Goal: Task Accomplishment & Management: Manage account settings

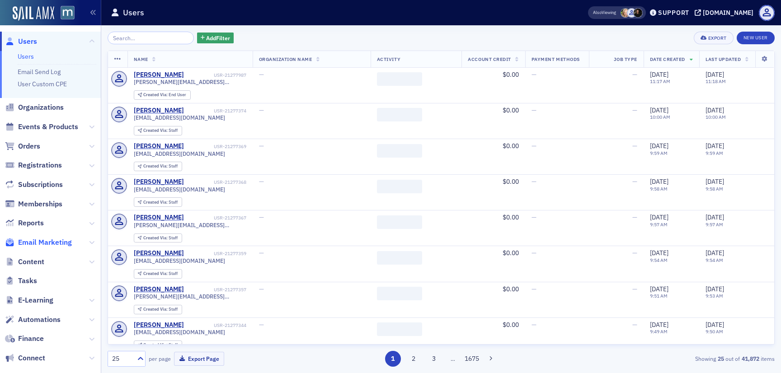
click at [41, 242] on span "Email Marketing" at bounding box center [45, 243] width 54 height 10
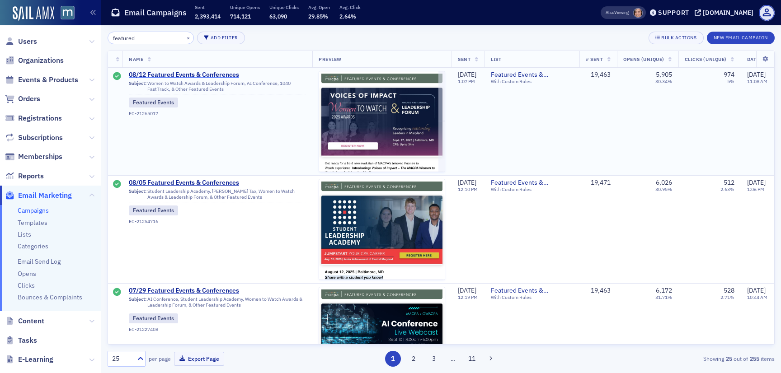
type input "featured"
click at [217, 74] on span "08/12 Featured Events & Conferences" at bounding box center [217, 75] width 177 height 8
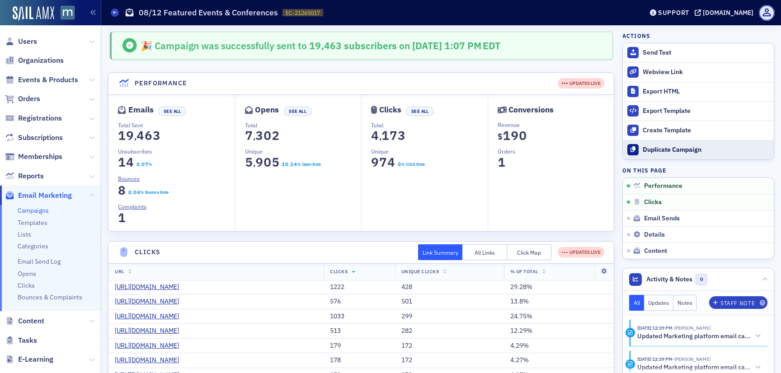
click at [666, 146] on div "Duplicate Campaign" at bounding box center [706, 150] width 127 height 8
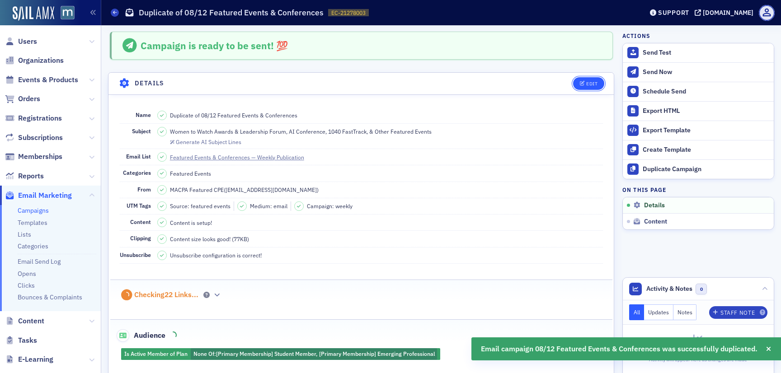
click at [591, 84] on div "Edit" at bounding box center [591, 83] width 11 height 5
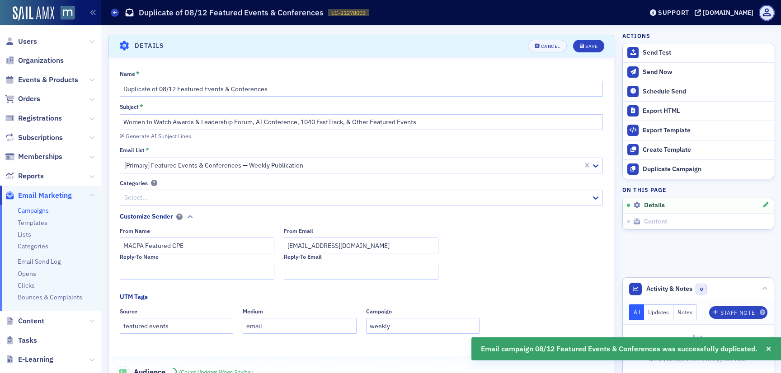
scroll to position [42, 0]
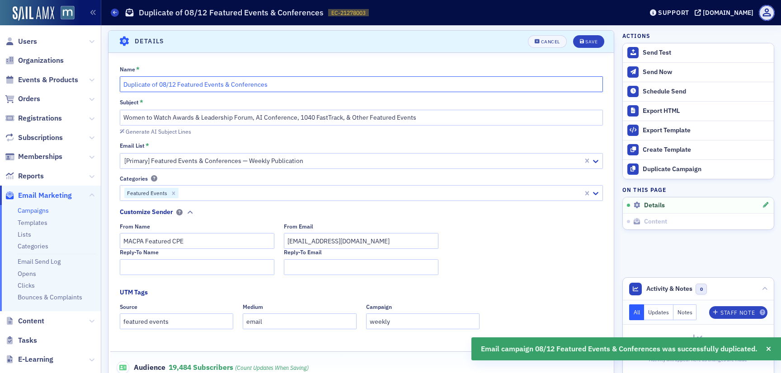
click at [171, 86] on input "Duplicate of 08/12 Featured Events & Conferences" at bounding box center [361, 84] width 483 height 16
drag, startPoint x: 161, startPoint y: 86, endPoint x: 101, endPoint y: 75, distance: 61.0
click at [101, 75] on div "Users Organizations Events & Products Orders Registrations Subscriptions Member…" at bounding box center [390, 186] width 781 height 373
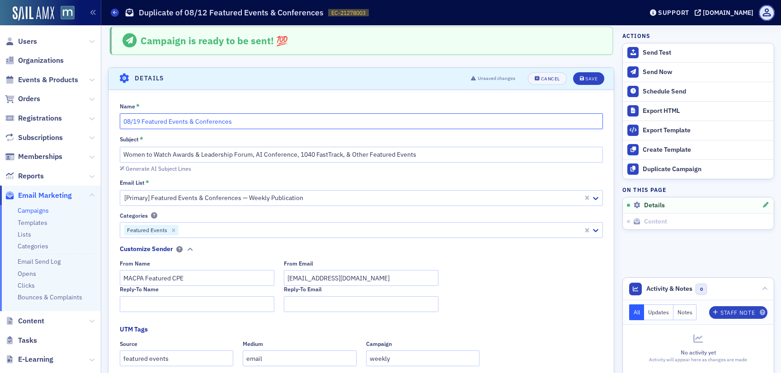
scroll to position [0, 0]
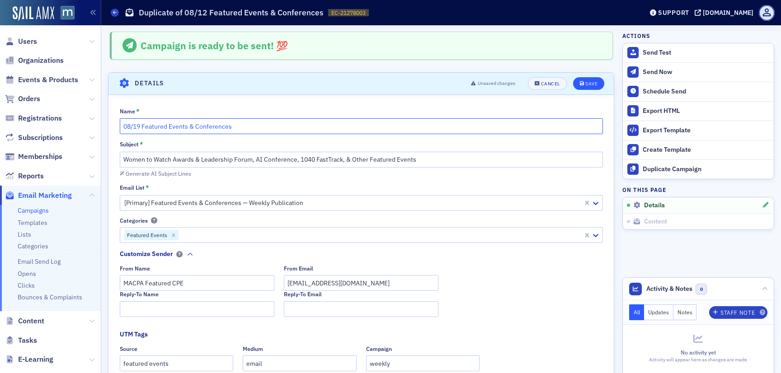
type input "08/19 Featured Events & Conferences"
click at [598, 80] on button "Save" at bounding box center [588, 83] width 31 height 13
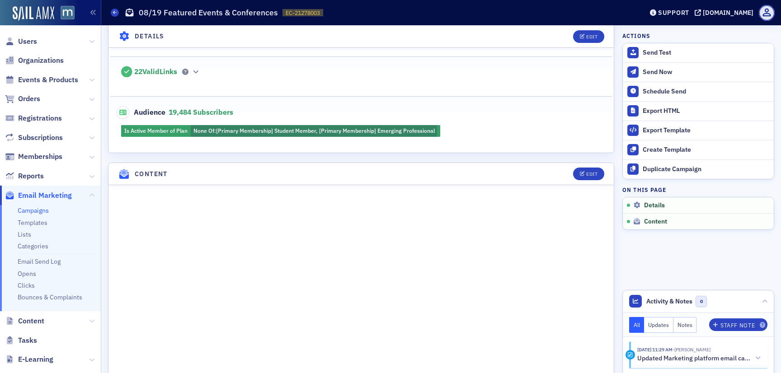
scroll to position [230, 0]
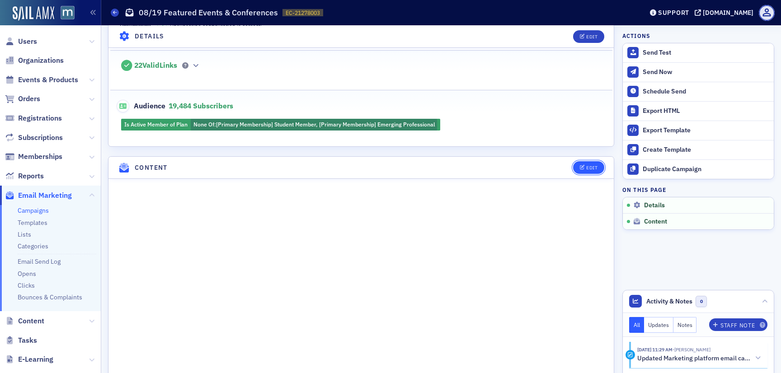
click at [588, 167] on div "Edit" at bounding box center [591, 167] width 11 height 5
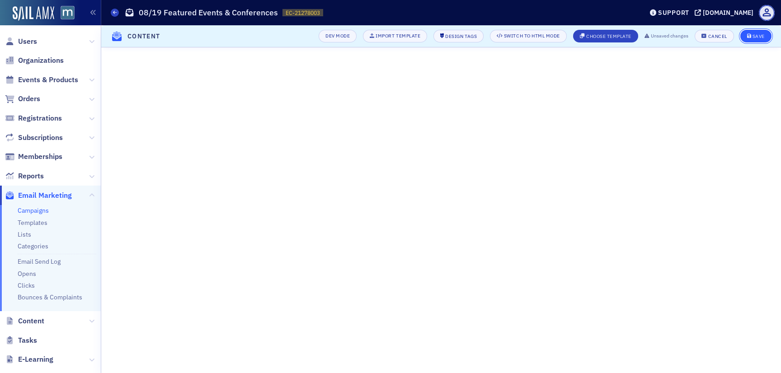
click at [752, 35] on div "Save" at bounding box center [758, 36] width 12 height 5
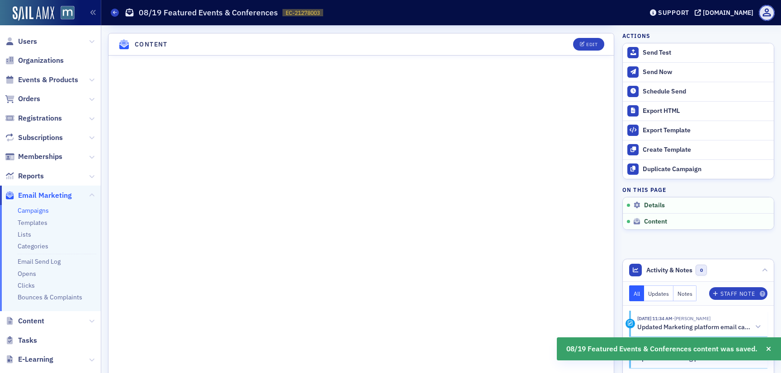
scroll to position [355, 0]
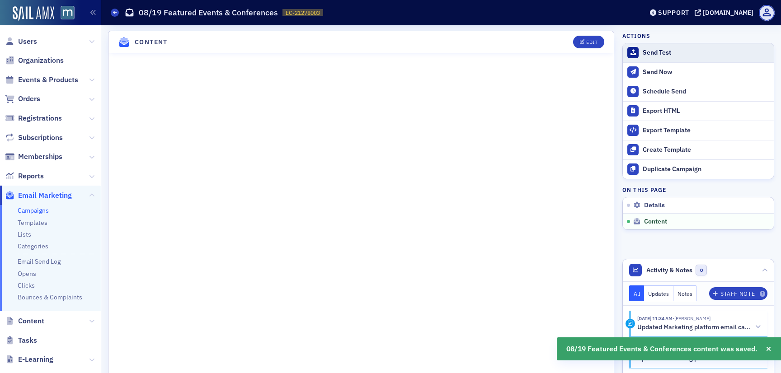
click at [668, 53] on div "Send Test" at bounding box center [706, 53] width 127 height 8
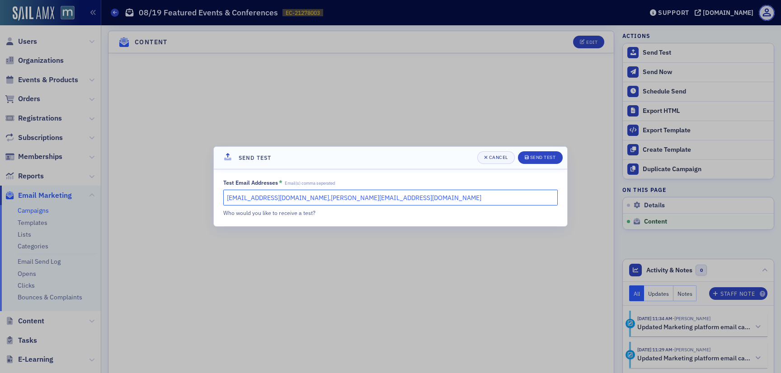
drag, startPoint x: 377, startPoint y: 197, endPoint x: 310, endPoint y: 197, distance: 67.3
click at [310, 197] on input "lauren@blueoceanideas.com,natalie@macpa.org" at bounding box center [390, 198] width 334 height 16
type input "lauren@blueoceanideas.com"
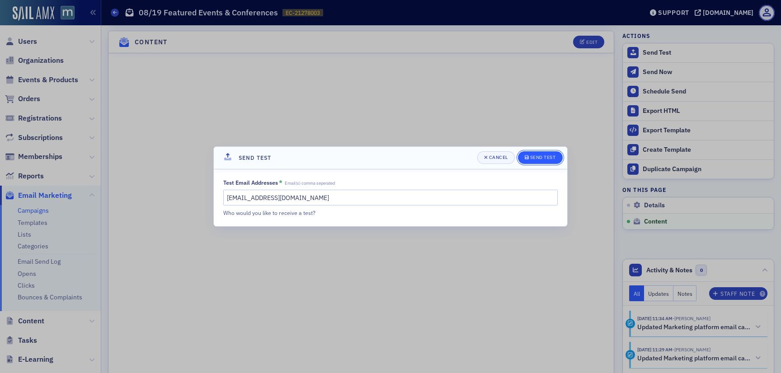
click at [536, 156] on div "Send Test" at bounding box center [543, 157] width 26 height 5
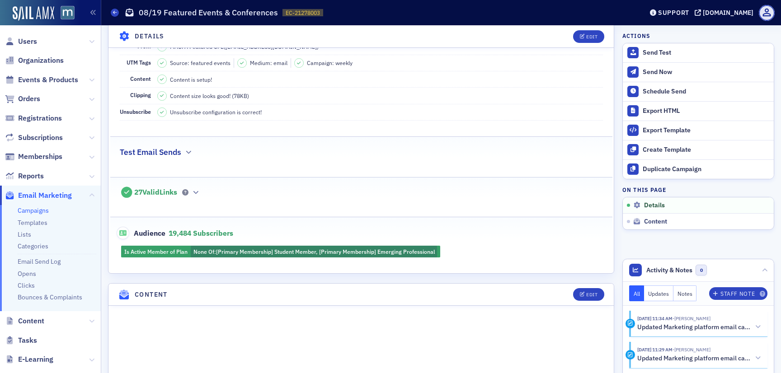
scroll to position [0, 0]
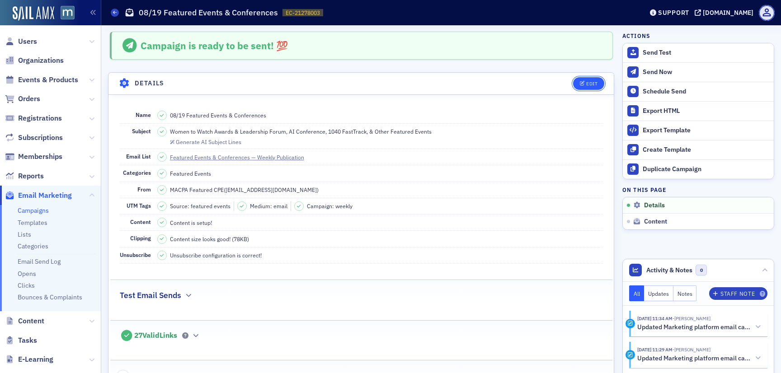
click at [591, 81] on div "Edit" at bounding box center [591, 83] width 11 height 5
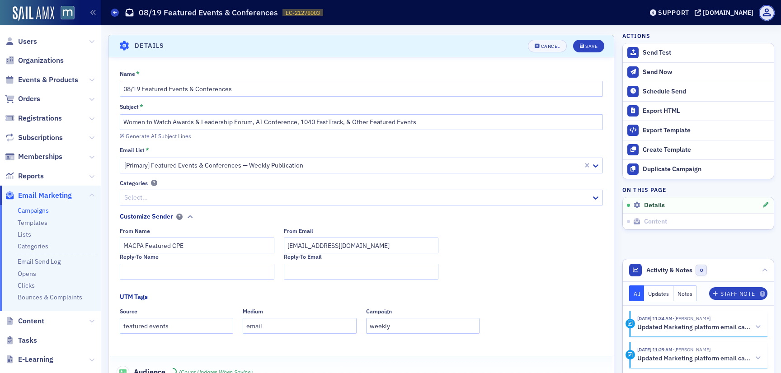
scroll to position [42, 0]
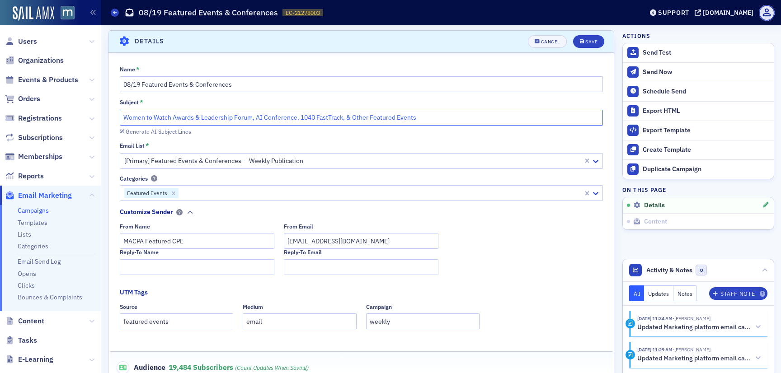
click at [409, 113] on input "Women to Watch Awards & Leadership Forum, AI Conference, 1040 FastTrack, & Othe…" at bounding box center [361, 118] width 483 height 16
paste input "One email. So many ways to grow this fall."
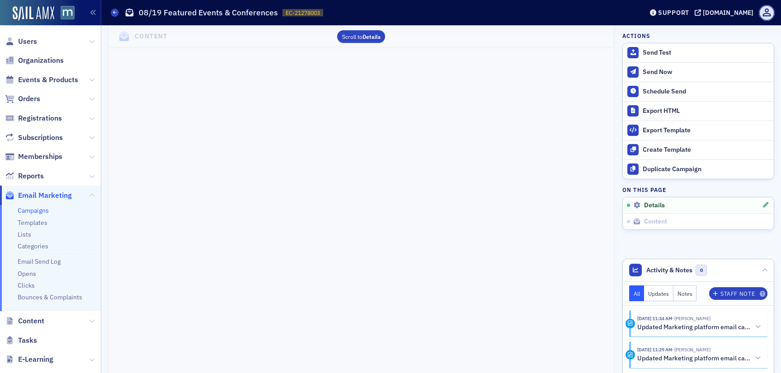
scroll to position [0, 0]
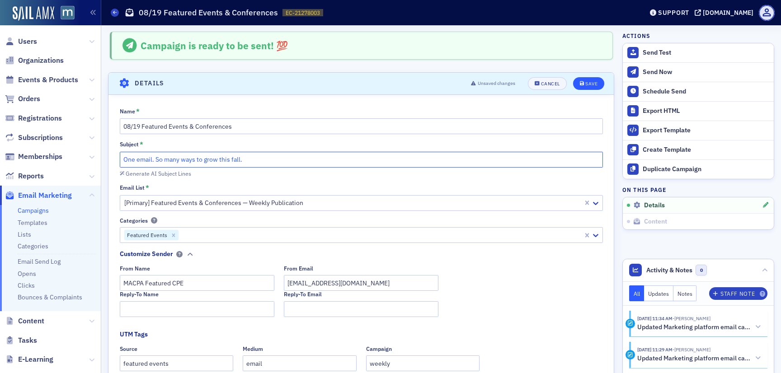
type input "One email. So many ways to grow this fall."
click at [593, 83] on div "Save" at bounding box center [591, 83] width 12 height 5
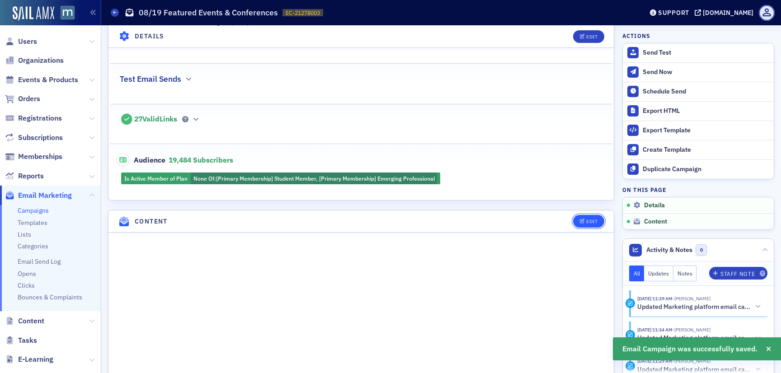
click at [583, 220] on icon "button" at bounding box center [582, 221] width 5 height 5
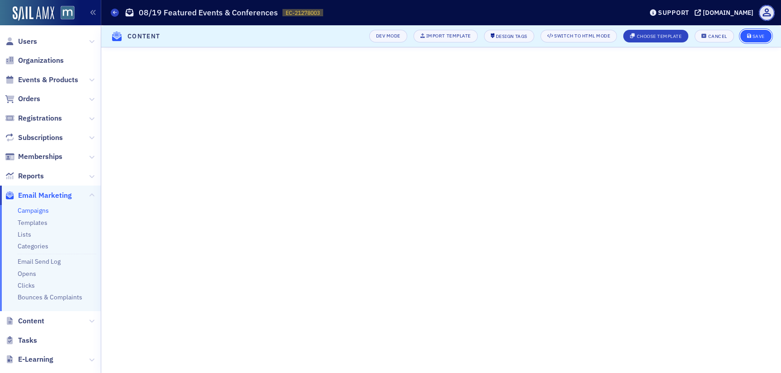
click at [755, 34] on div "Save" at bounding box center [758, 36] width 12 height 5
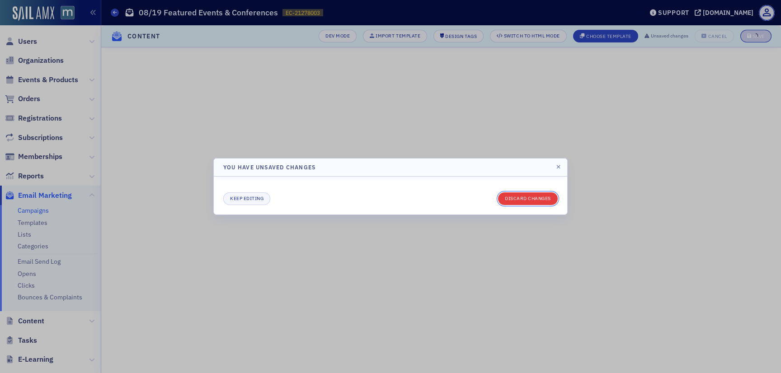
click at [544, 195] on button "Discard changes" at bounding box center [528, 199] width 60 height 13
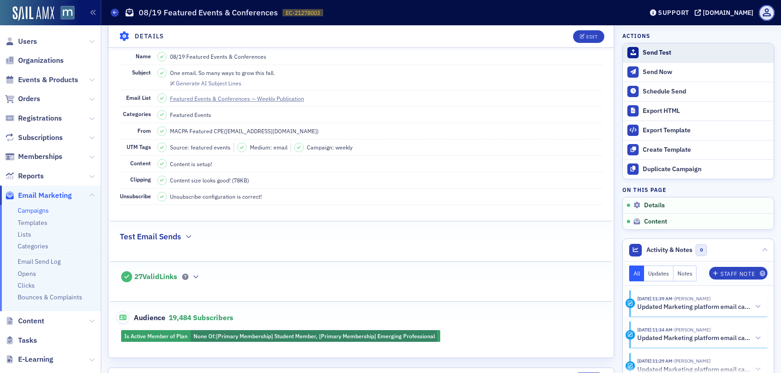
click at [649, 45] on button "Send Test" at bounding box center [698, 52] width 151 height 19
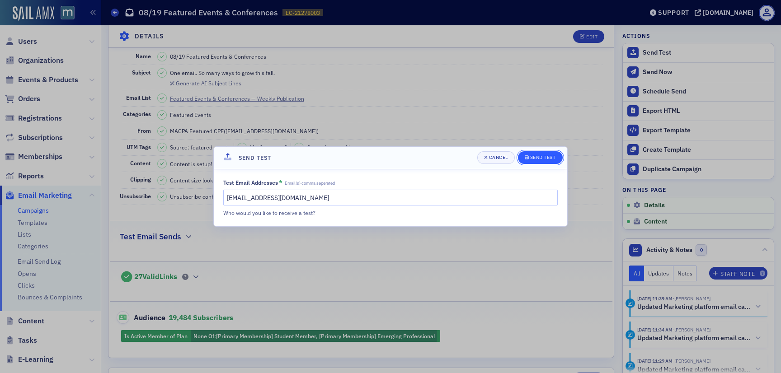
click at [539, 159] on div "Send Test" at bounding box center [543, 157] width 26 height 5
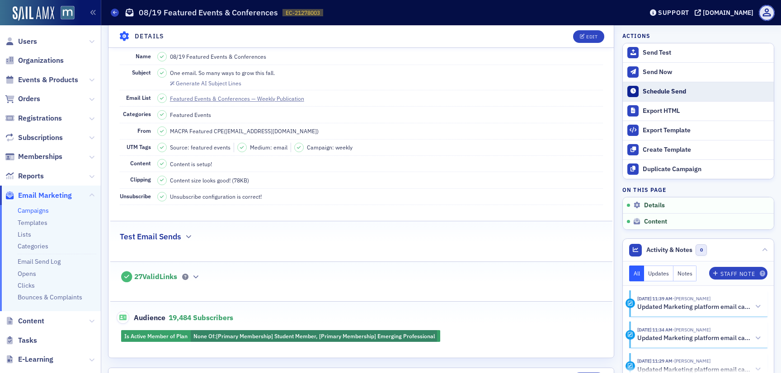
click at [651, 94] on div "Schedule Send" at bounding box center [706, 92] width 127 height 8
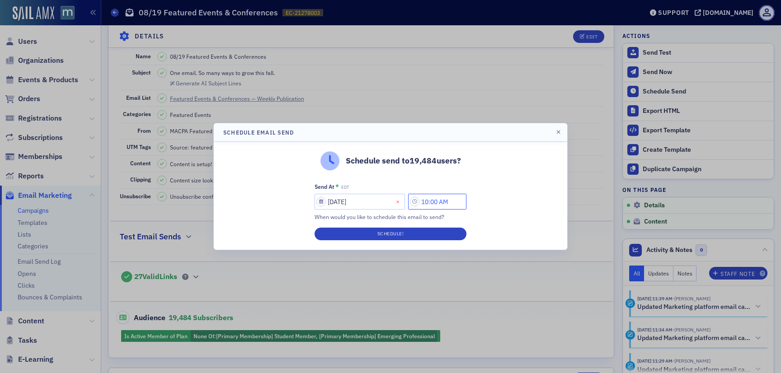
drag, startPoint x: 433, startPoint y: 205, endPoint x: 403, endPoint y: 205, distance: 30.3
click at [403, 205] on div "08/19/2025 10:00 AM" at bounding box center [391, 202] width 152 height 16
click at [449, 204] on input "12:00 AM" at bounding box center [437, 202] width 58 height 16
type input "12:00 PM"
click at [498, 211] on div "Schedule send to 19,484 users? Send At * EDT 08/19/2025 12:00 PM When would you…" at bounding box center [390, 196] width 353 height 108
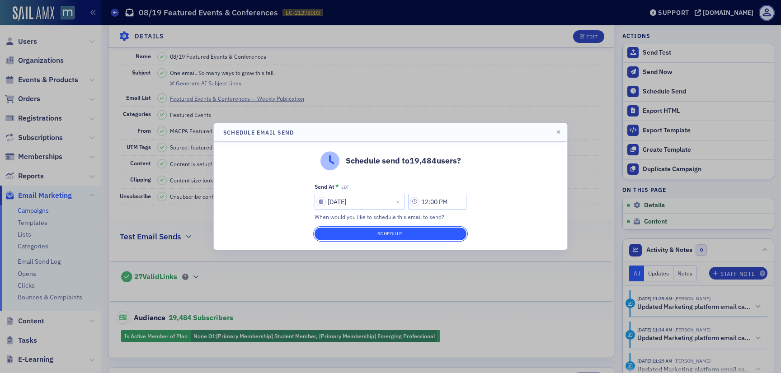
click at [430, 233] on button "Schedule!" at bounding box center [391, 234] width 152 height 13
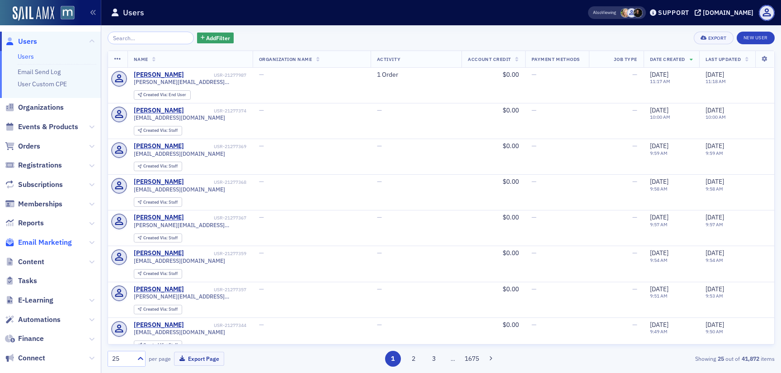
click at [50, 242] on span "Email Marketing" at bounding box center [45, 243] width 54 height 10
